Goal: Task Accomplishment & Management: Manage account settings

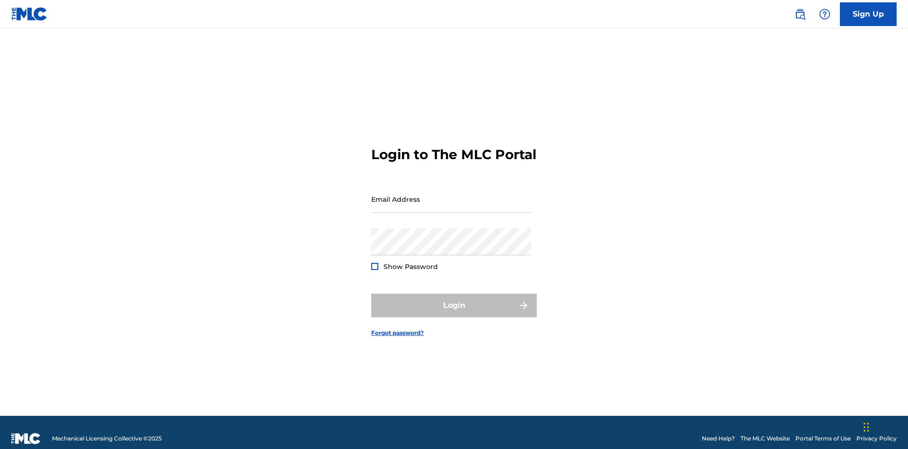
scroll to position [12, 0]
click at [451, 194] on input "Email Address" at bounding box center [451, 198] width 160 height 27
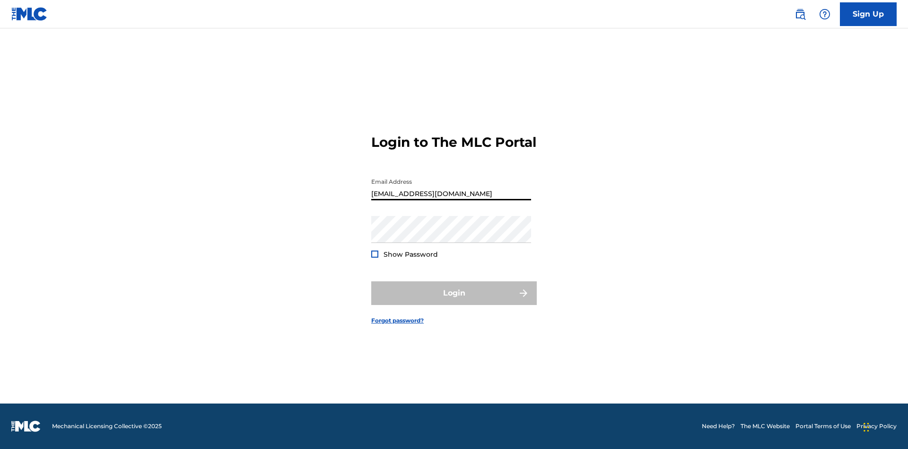
type input "XenaSongwriter@gmail.com"
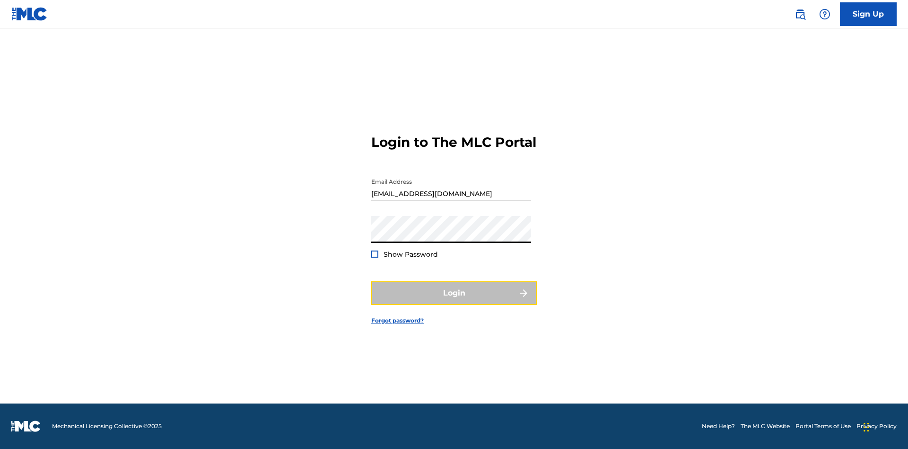
click at [454, 301] on button "Login" at bounding box center [454, 293] width 166 height 24
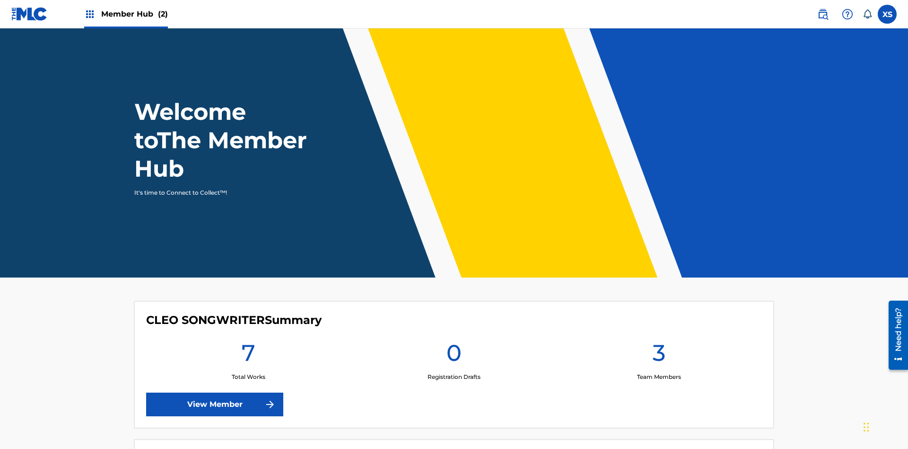
click at [134, 14] on span "Member Hub (2)" at bounding box center [134, 14] width 67 height 11
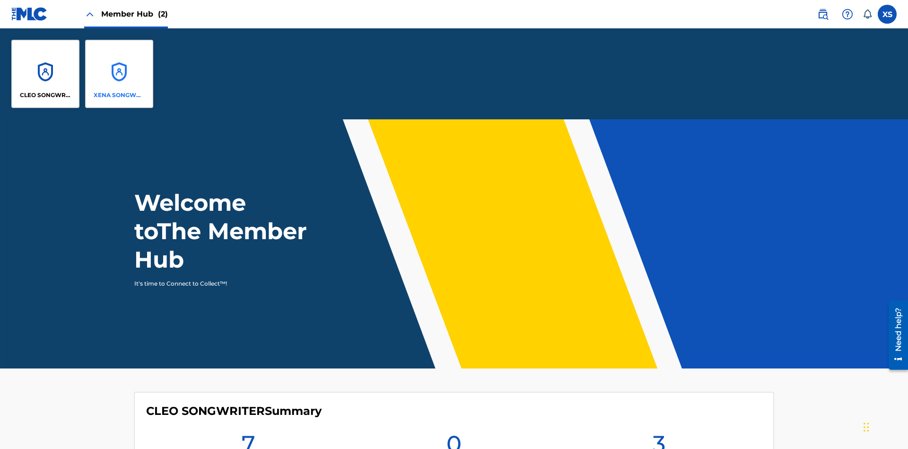
click at [119, 95] on p "XENA SONGWRITER" at bounding box center [120, 95] width 52 height 9
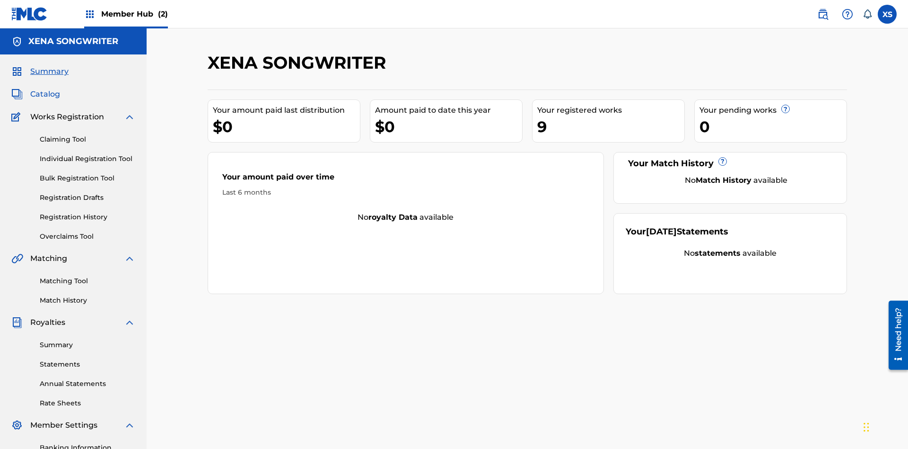
click at [45, 88] on span "Catalog" at bounding box center [45, 93] width 30 height 11
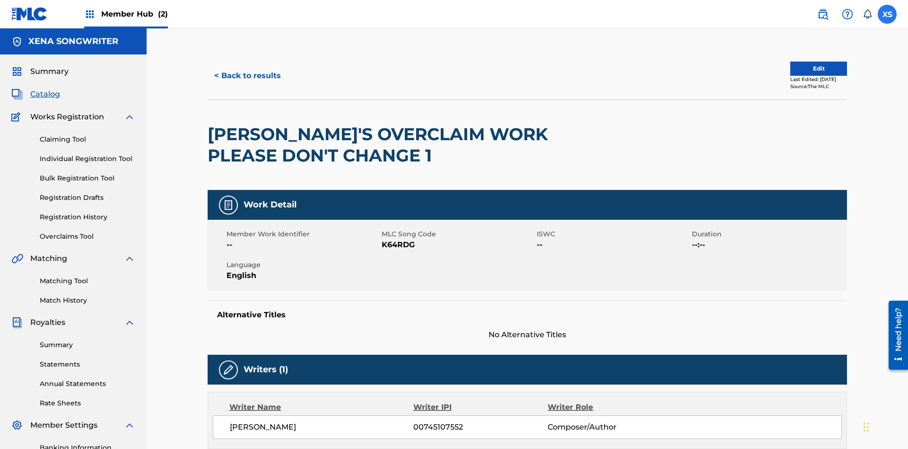
click at [888, 14] on label at bounding box center [887, 14] width 19 height 19
click at [888, 14] on input "XS Xena Songwriter xenasongwriter@gmail.com Notification Preferences Profile Lo…" at bounding box center [888, 14] width 0 height 0
click at [796, 134] on p "Log out" at bounding box center [796, 134] width 22 height 9
click at [888, 14] on input "XS Xena Songwriter xenasongwriter@gmail.com Notification Preferences Profile Lo…" at bounding box center [888, 14] width 0 height 0
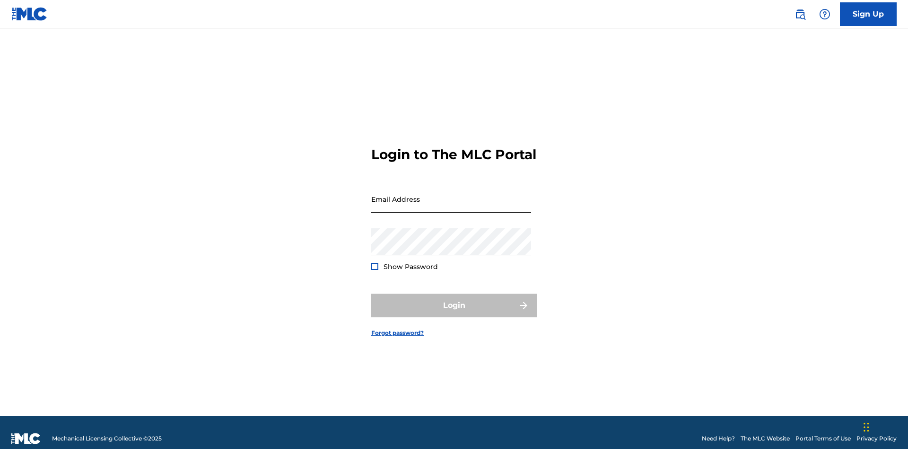
click at [451, 194] on input "Email Address" at bounding box center [451, 198] width 160 height 27
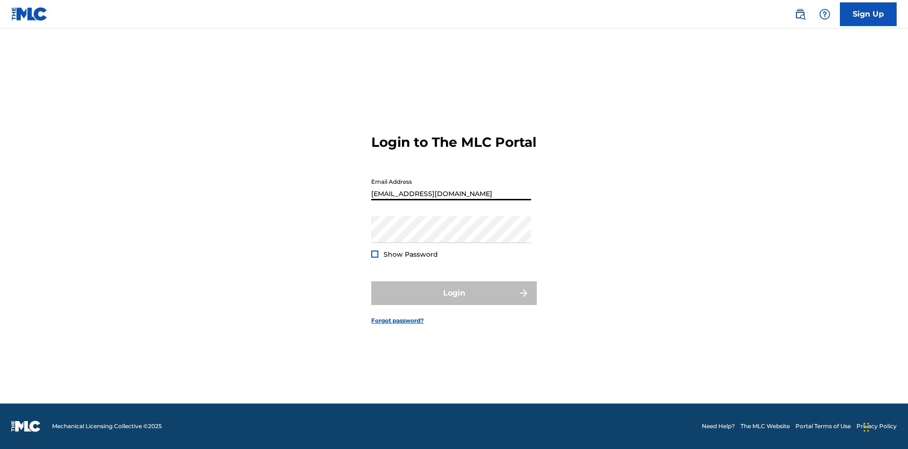
type input "CleoSongwriter@gmail.com"
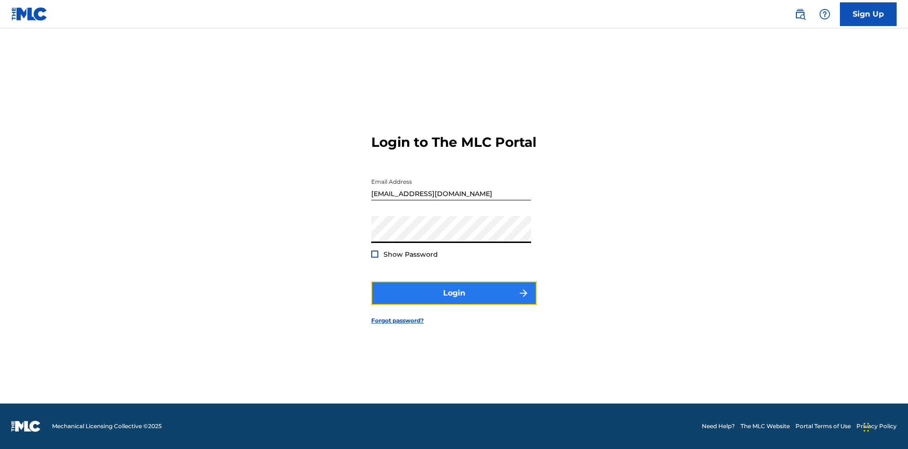
click at [454, 301] on button "Login" at bounding box center [454, 293] width 166 height 24
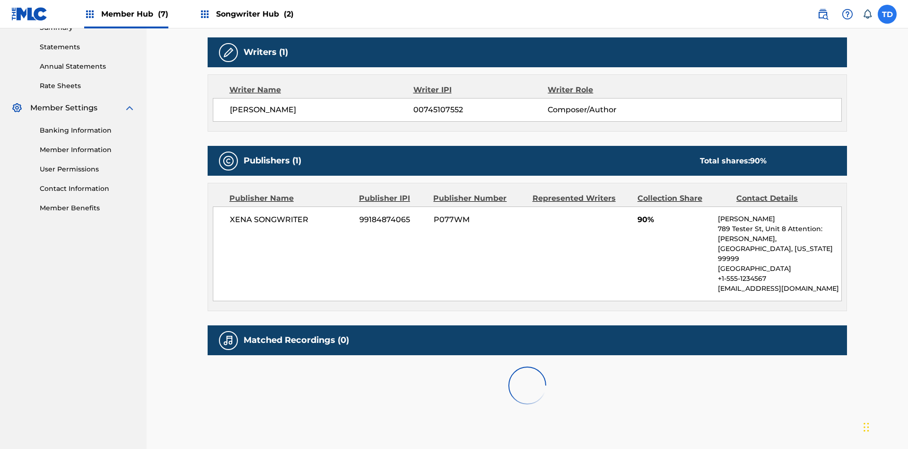
click at [888, 14] on label at bounding box center [887, 14] width 19 height 19
click at [888, 14] on input "TD TKPFhBMt4P D7eT64KsoB cleosongwriter@gmail.com Notification Preferences Prof…" at bounding box center [888, 14] width 0 height 0
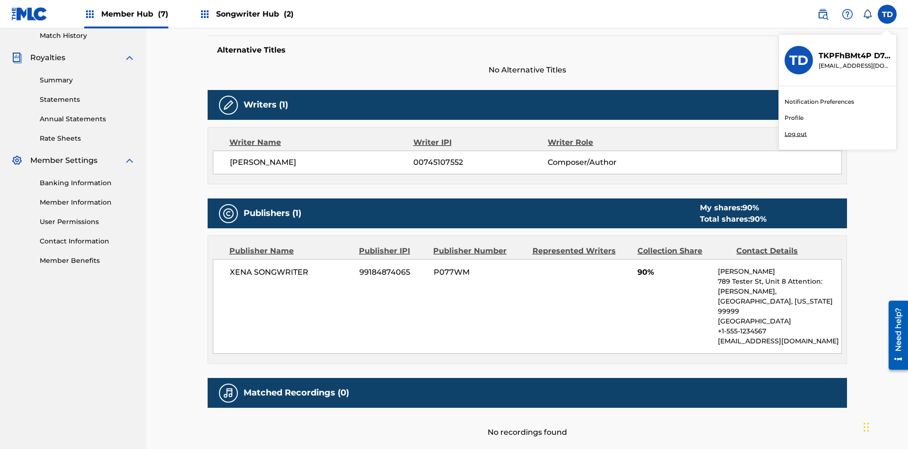
click at [796, 134] on p "Log out" at bounding box center [796, 134] width 22 height 9
click at [888, 14] on input "TD TKPFhBMt4P D7eT64KsoB cleosongwriter@gmail.com Notification Preferences Prof…" at bounding box center [888, 14] width 0 height 0
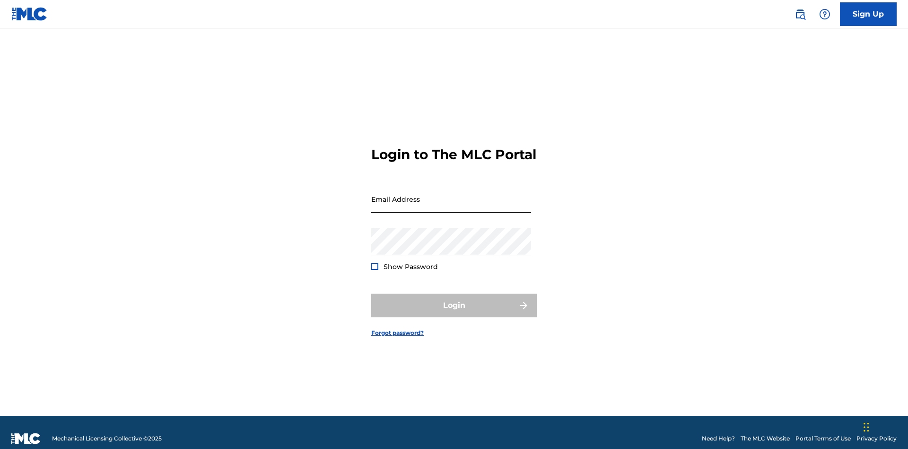
click at [451, 194] on input "Email Address" at bounding box center [451, 198] width 160 height 27
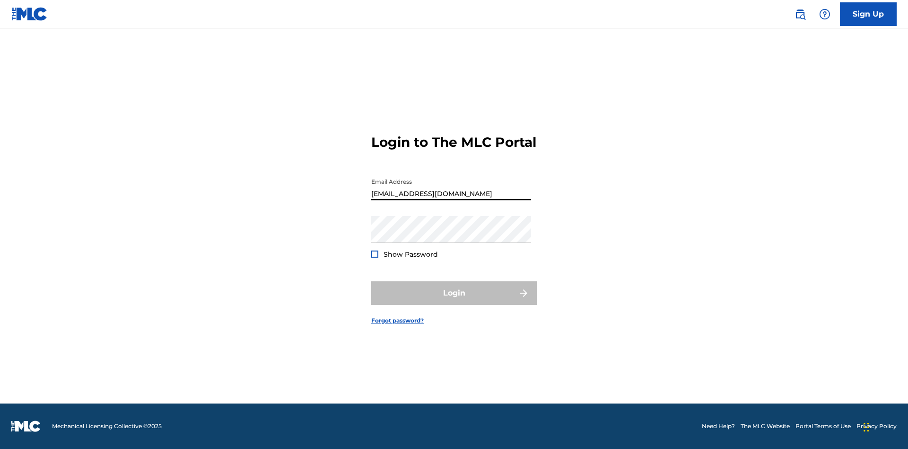
type input "[EMAIL_ADDRESS][DOMAIN_NAME]"
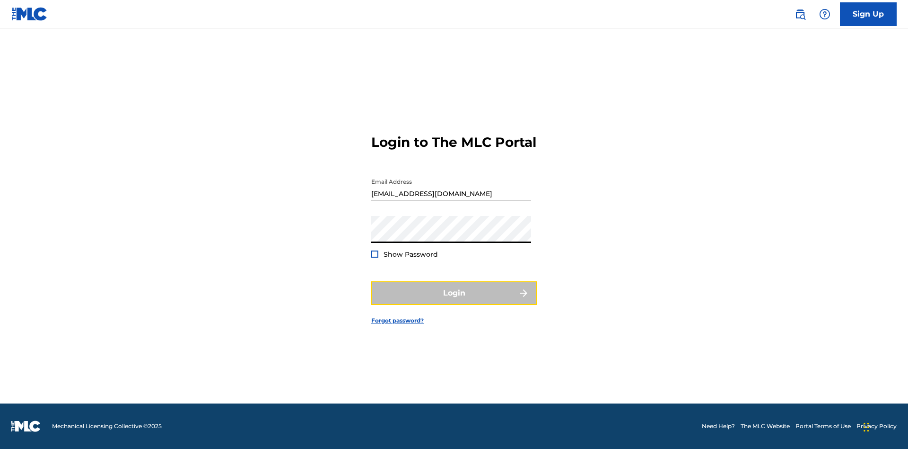
click at [454, 301] on button "Login" at bounding box center [454, 293] width 166 height 24
